Goal: Information Seeking & Learning: Learn about a topic

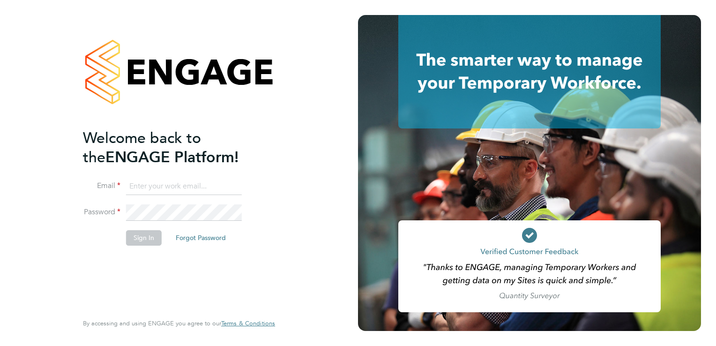
type input "connor@boden-group.co.uk"
click at [154, 243] on button "Sign In" at bounding box center [144, 237] width 36 height 15
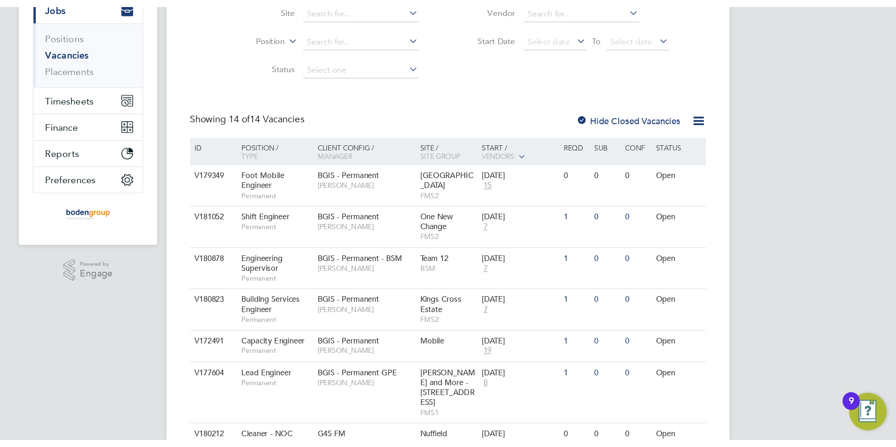
scroll to position [141, 0]
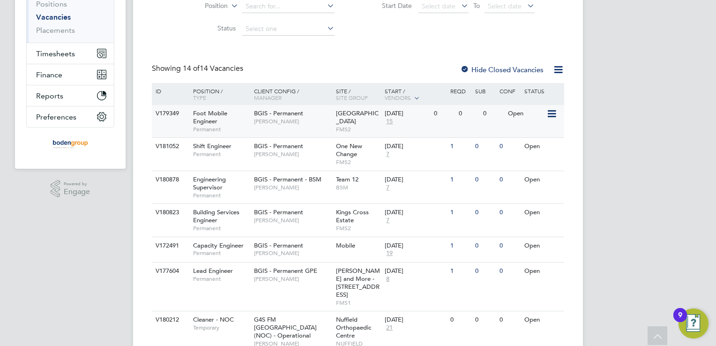
click at [302, 132] on div "V179349 Foot Mobile Engineer Permanent BGIS - Permanent [PERSON_NAME][GEOGRAPHI…" at bounding box center [358, 121] width 412 height 32
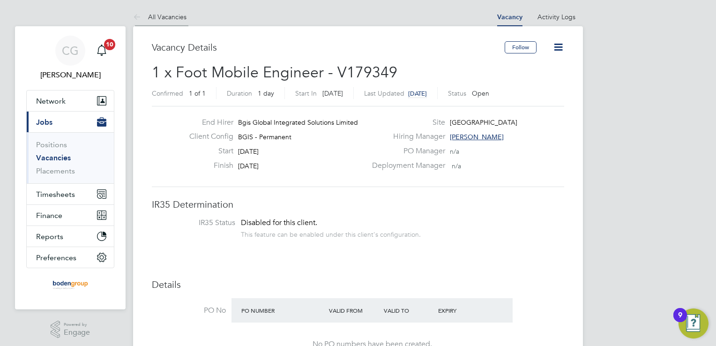
click at [135, 16] on icon at bounding box center [139, 18] width 12 height 12
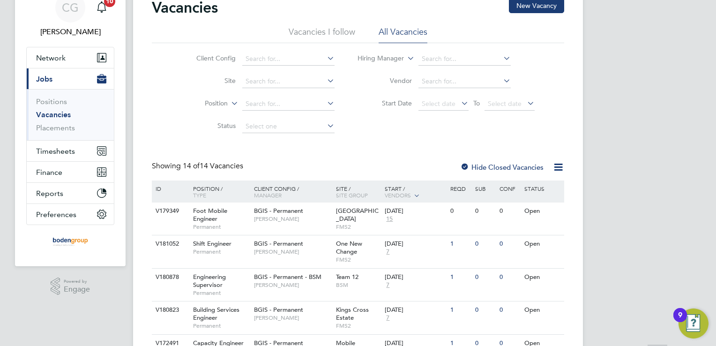
scroll to position [96, 0]
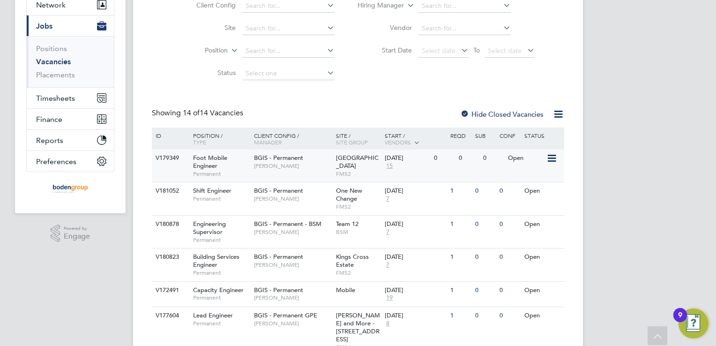
click at [366, 180] on div "New Street Square FMS2" at bounding box center [358, 166] width 49 height 32
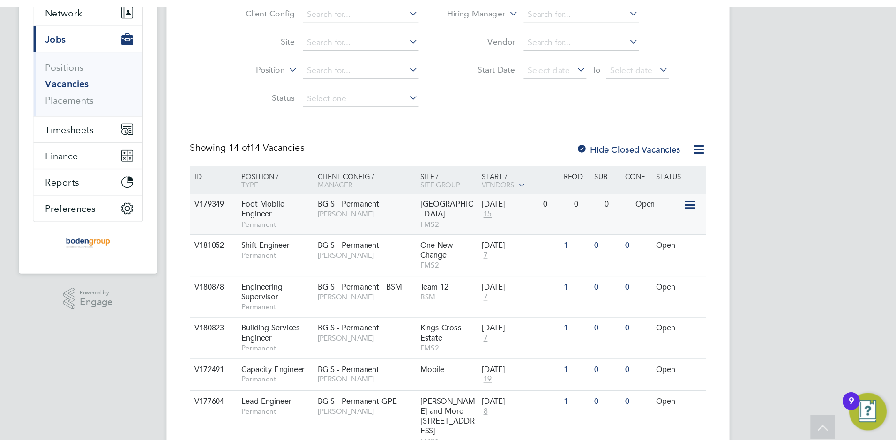
scroll to position [97, 0]
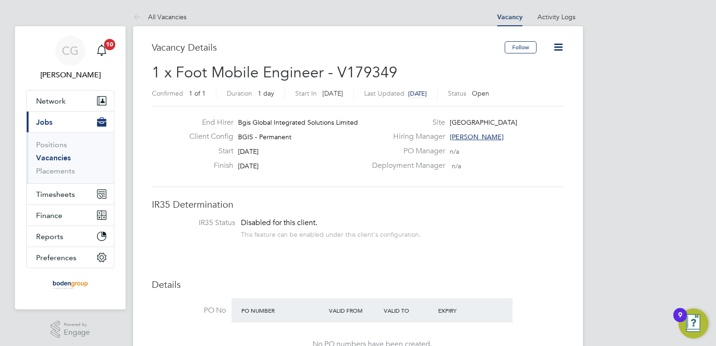
drag, startPoint x: 275, startPoint y: 93, endPoint x: 284, endPoint y: 96, distance: 9.8
click at [288, 95] on div "Confirmed 1 of 1 Duration 1 day Start In in 6 days Last Updated 8 days ago Stat…" at bounding box center [358, 94] width 412 height 15
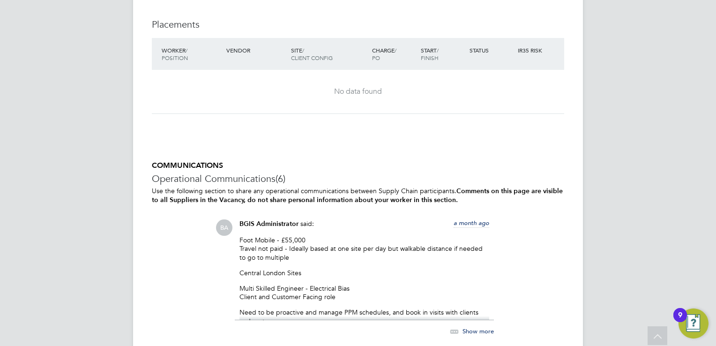
scroll to position [1453, 0]
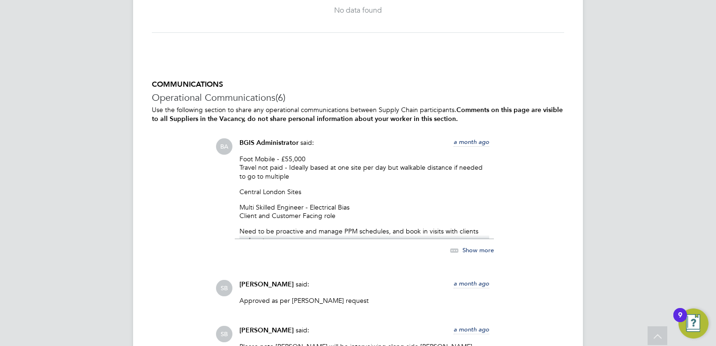
click at [480, 246] on span "Show more" at bounding box center [478, 250] width 31 height 8
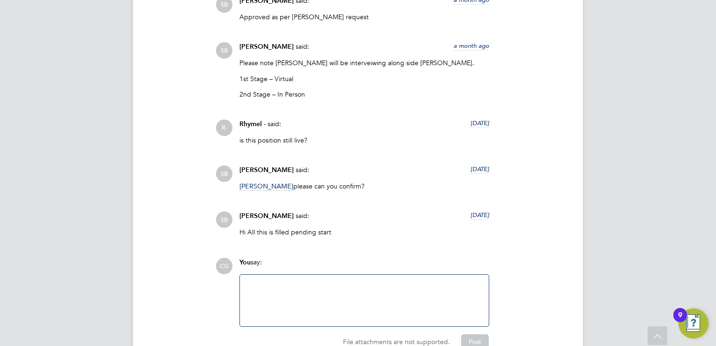
scroll to position [1803, 0]
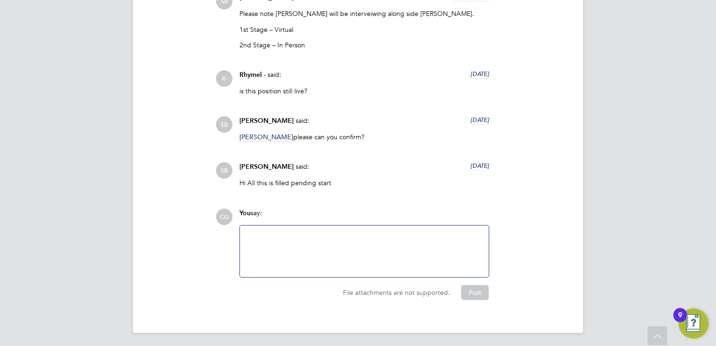
drag, startPoint x: 451, startPoint y: 162, endPoint x: 492, endPoint y: 162, distance: 40.8
click at [492, 162] on div "Sasha Baird said: 11 days ago Hi All this is filled pending start Show more" at bounding box center [364, 178] width 259 height 32
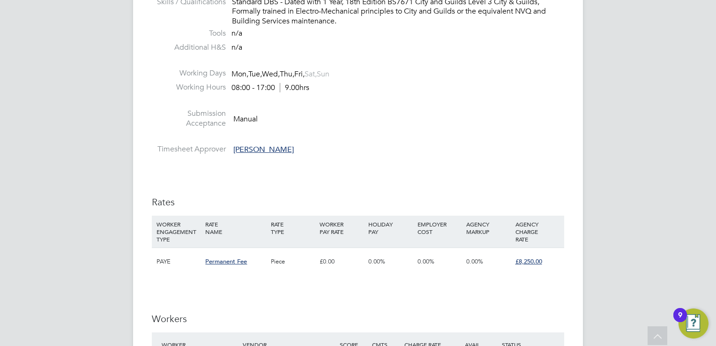
scroll to position [750, 0]
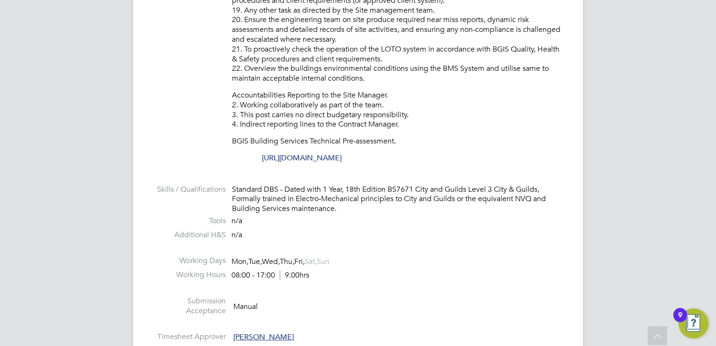
click at [324, 155] on link "https://www.testportal.net/test.html?t=dQCCtTk4kynw" at bounding box center [302, 157] width 80 height 9
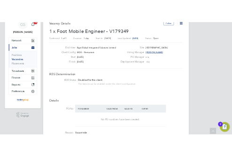
scroll to position [0, 0]
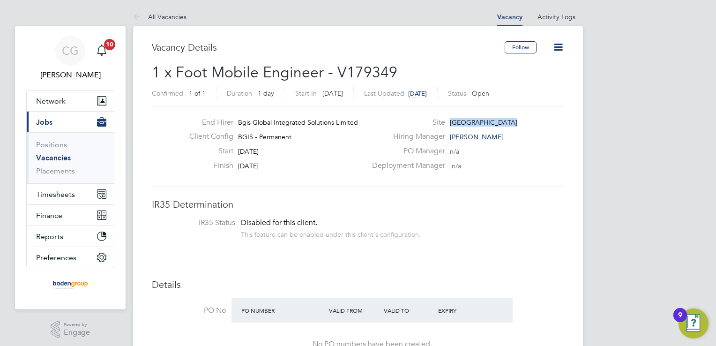
drag, startPoint x: 450, startPoint y: 119, endPoint x: 506, endPoint y: 120, distance: 55.8
click at [506, 120] on div "Site New Street Square" at bounding box center [468, 125] width 202 height 15
copy span "New Street Square"
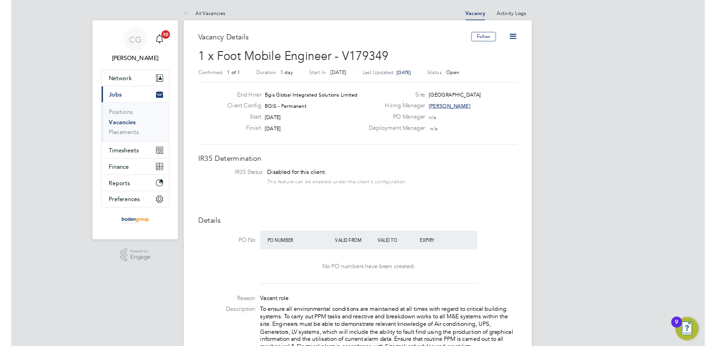
scroll to position [28, 66]
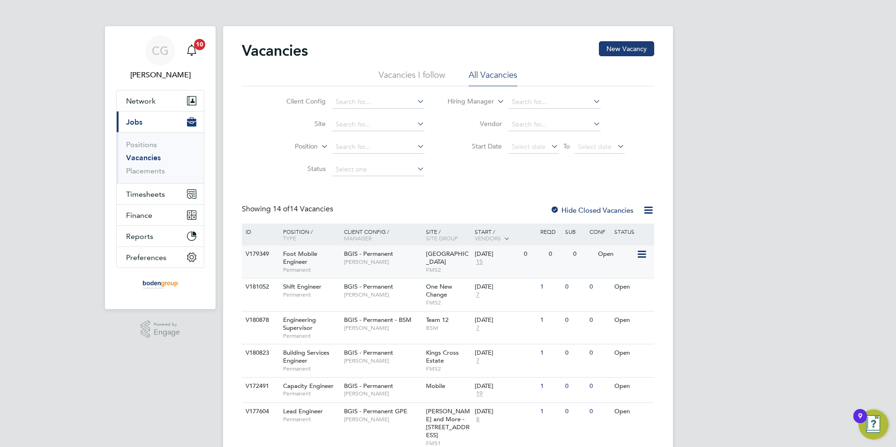
click at [398, 265] on span "[PERSON_NAME]" at bounding box center [382, 261] width 77 height 7
click at [722, 180] on div "[PERSON_NAME] Notifications 10 Applications: Network Team Members Businesses Si…" at bounding box center [448, 401] width 896 height 802
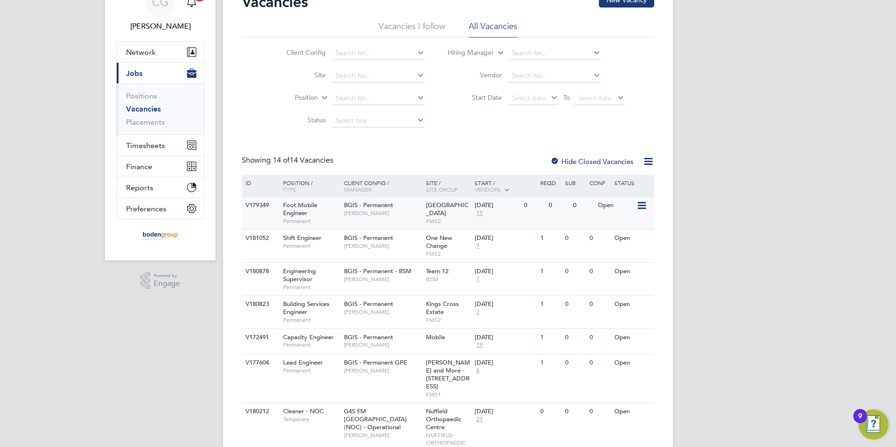
scroll to position [94, 0]
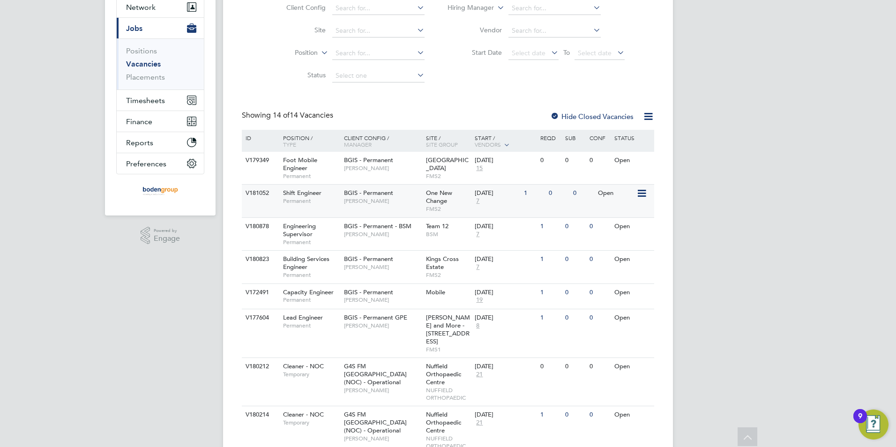
click at [391, 206] on div "BGIS - Permanent [PERSON_NAME]" at bounding box center [383, 197] width 82 height 24
click at [415, 235] on span "[PERSON_NAME]" at bounding box center [382, 234] width 77 height 7
click at [742, 20] on div "[PERSON_NAME] Notifications 10 Applications: Network Team Members Businesses Si…" at bounding box center [448, 307] width 896 height 802
click at [838, 112] on div "[PERSON_NAME] Notifications 10 Applications: Network Team Members Businesses Si…" at bounding box center [448, 307] width 896 height 802
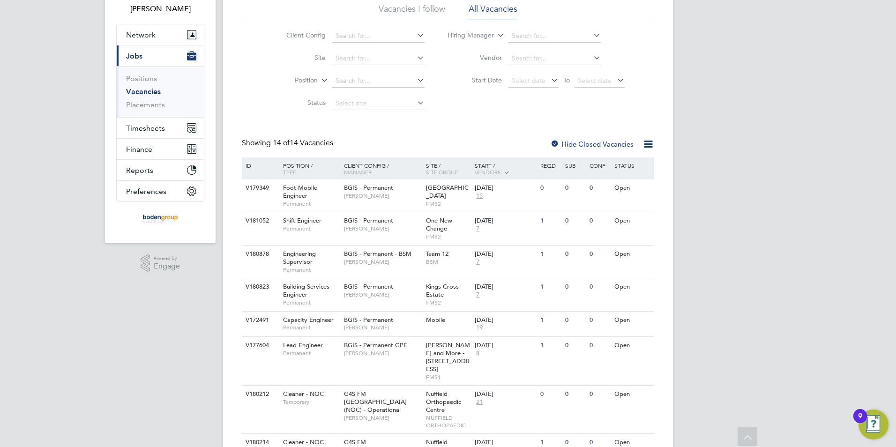
scroll to position [0, 0]
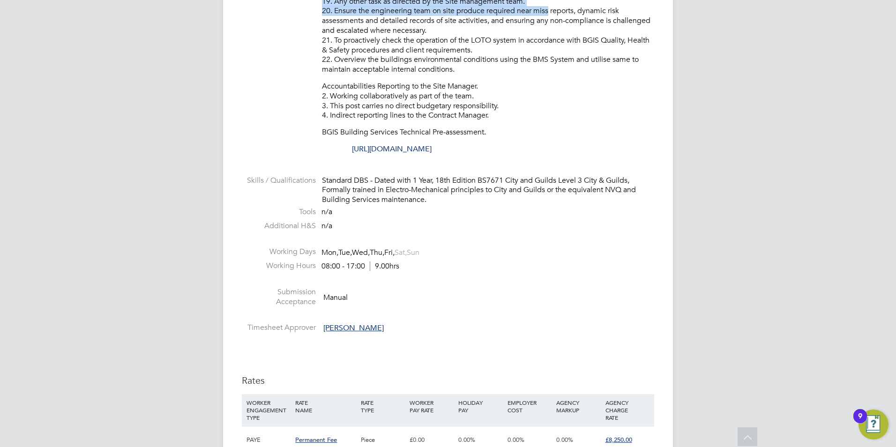
scroll to position [655, 0]
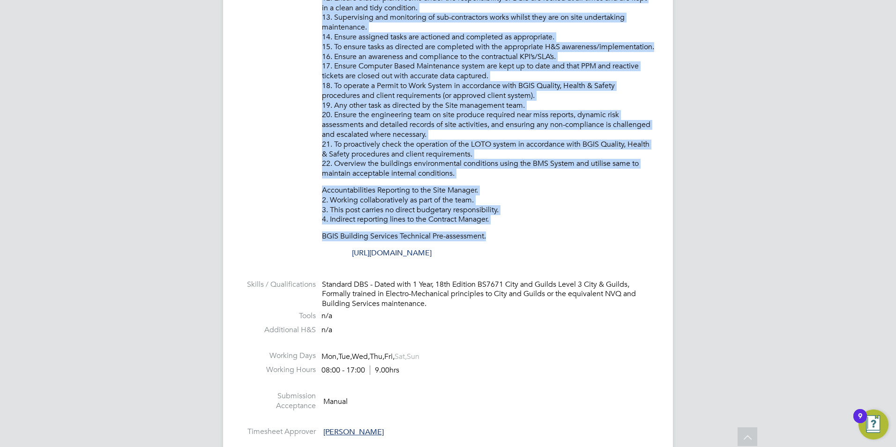
drag, startPoint x: 395, startPoint y: 300, endPoint x: 527, endPoint y: 238, distance: 146.8
click at [527, 238] on ul "PO No PO Number Valid From Valid To Expiry No PO numbers have been created. Rea…" at bounding box center [448, 42] width 412 height 798
copy ul "Vacant role Description To ensure all environmental conditions are maintained a…"
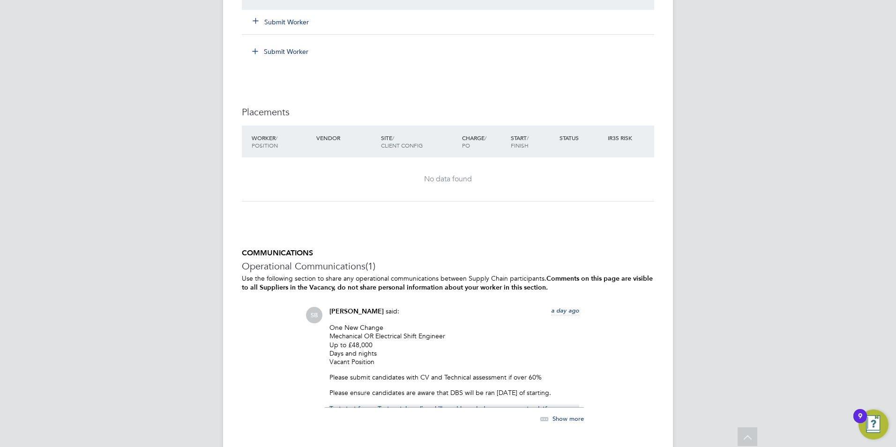
scroll to position [1424, 0]
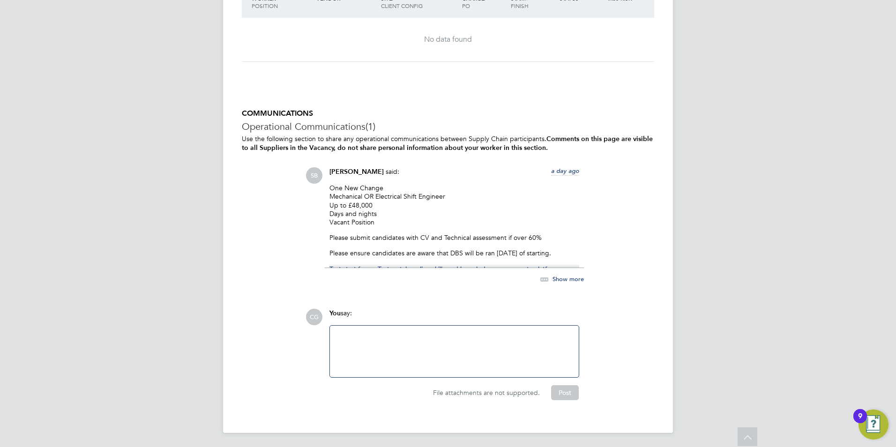
click at [570, 284] on div "Show more" at bounding box center [552, 280] width 64 height 12
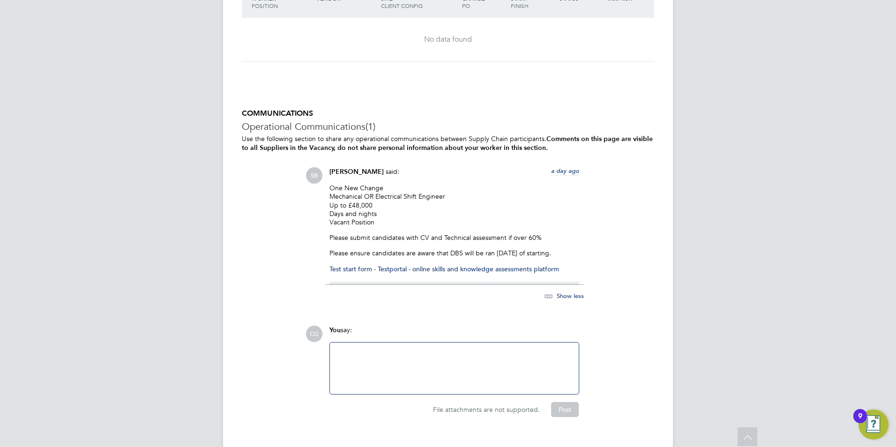
drag, startPoint x: 328, startPoint y: 181, endPoint x: 564, endPoint y: 255, distance: 247.6
click at [564, 255] on div "Sasha Baird said: a day ago One New Change Mechanical OR Electrical Shift Engin…" at bounding box center [454, 239] width 259 height 144
click at [564, 255] on p "Please ensure candidates are aware that DBS will be ran within 1 month of start…" at bounding box center [454, 253] width 250 height 8
drag, startPoint x: 385, startPoint y: 183, endPoint x: 330, endPoint y: 187, distance: 54.5
click at [330, 187] on p "One New Change Mechanical OR Electrical Shift Engineer Up to £48,000 Days and n…" at bounding box center [454, 205] width 250 height 43
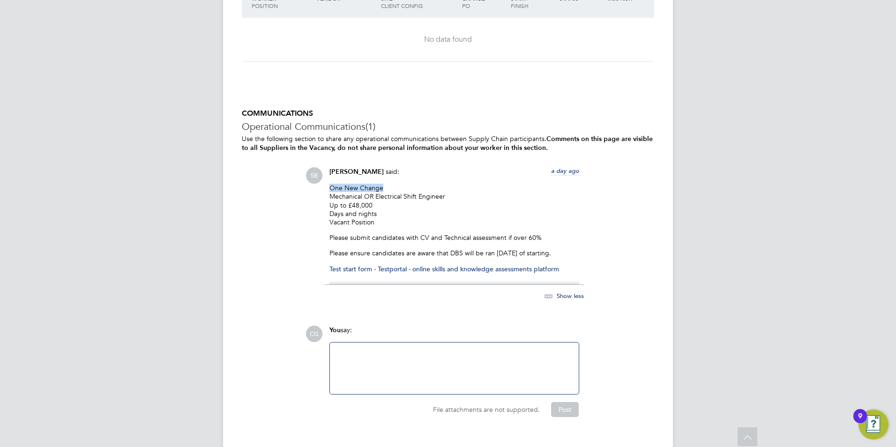
copy p "One New Change"
click at [322, 225] on div "SB Sasha Baird said: a day ago One New Change Mechanical OR Electrical Shift En…" at bounding box center [480, 239] width 349 height 144
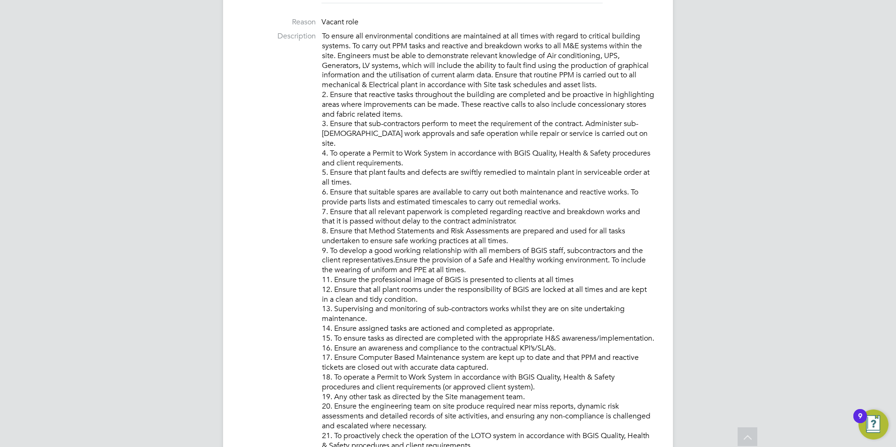
scroll to position [252, 0]
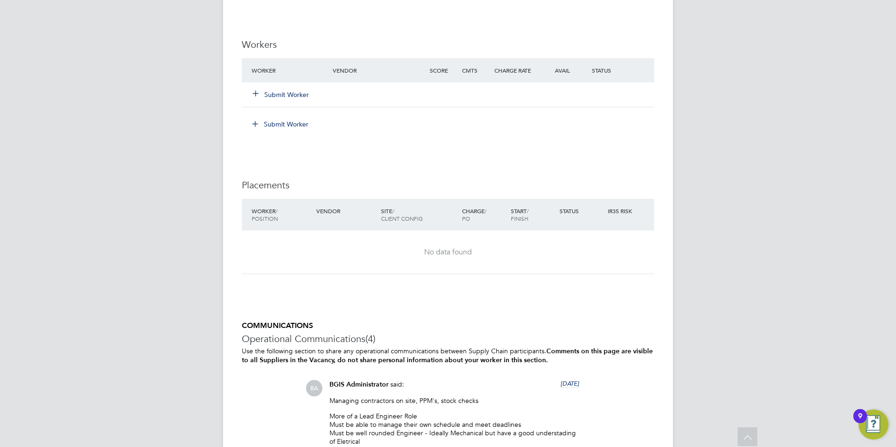
scroll to position [1153, 0]
